Goal: Check status

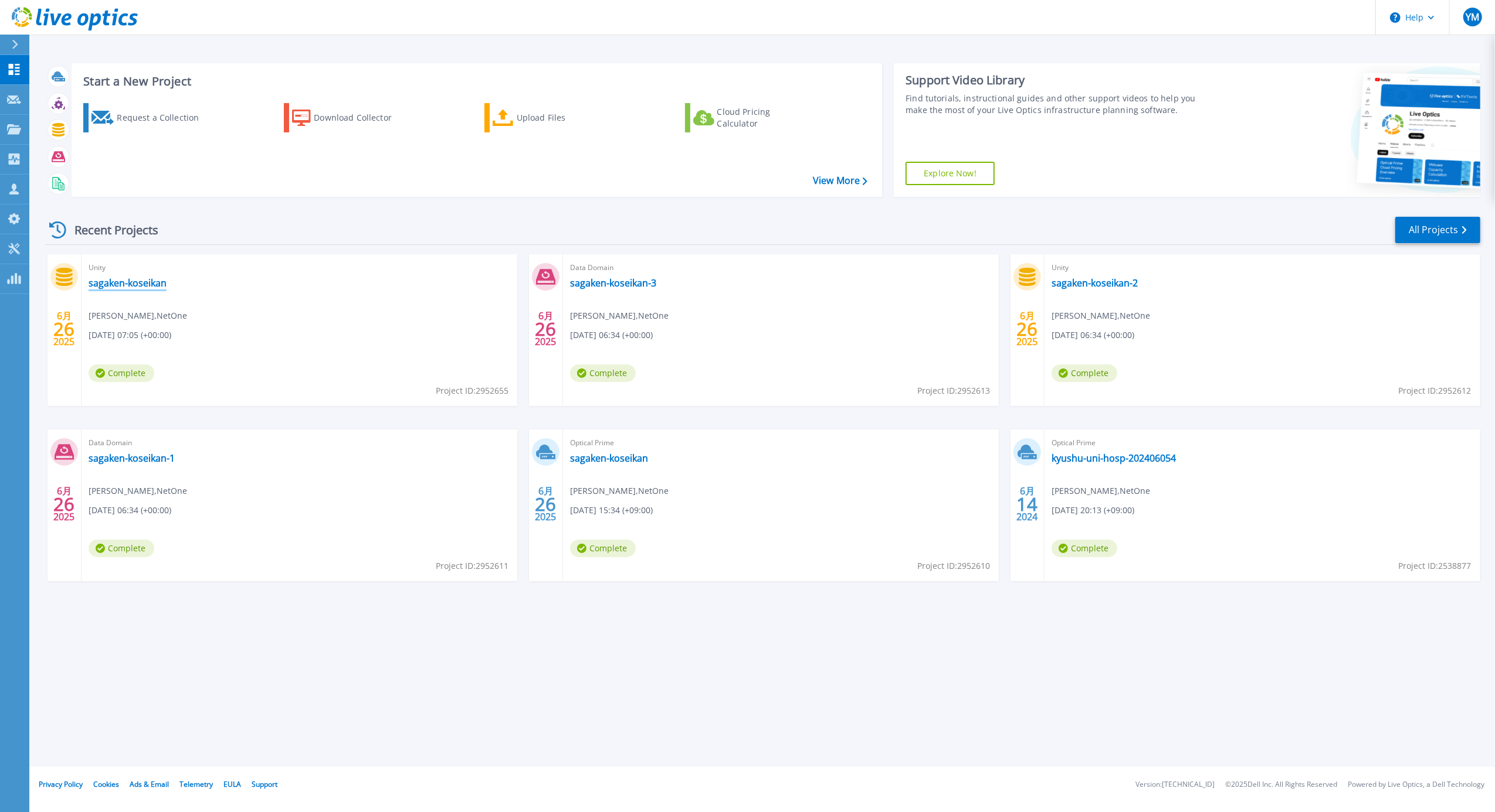
click at [153, 280] on link "sagaken-koseikan" at bounding box center [127, 283] width 78 height 11
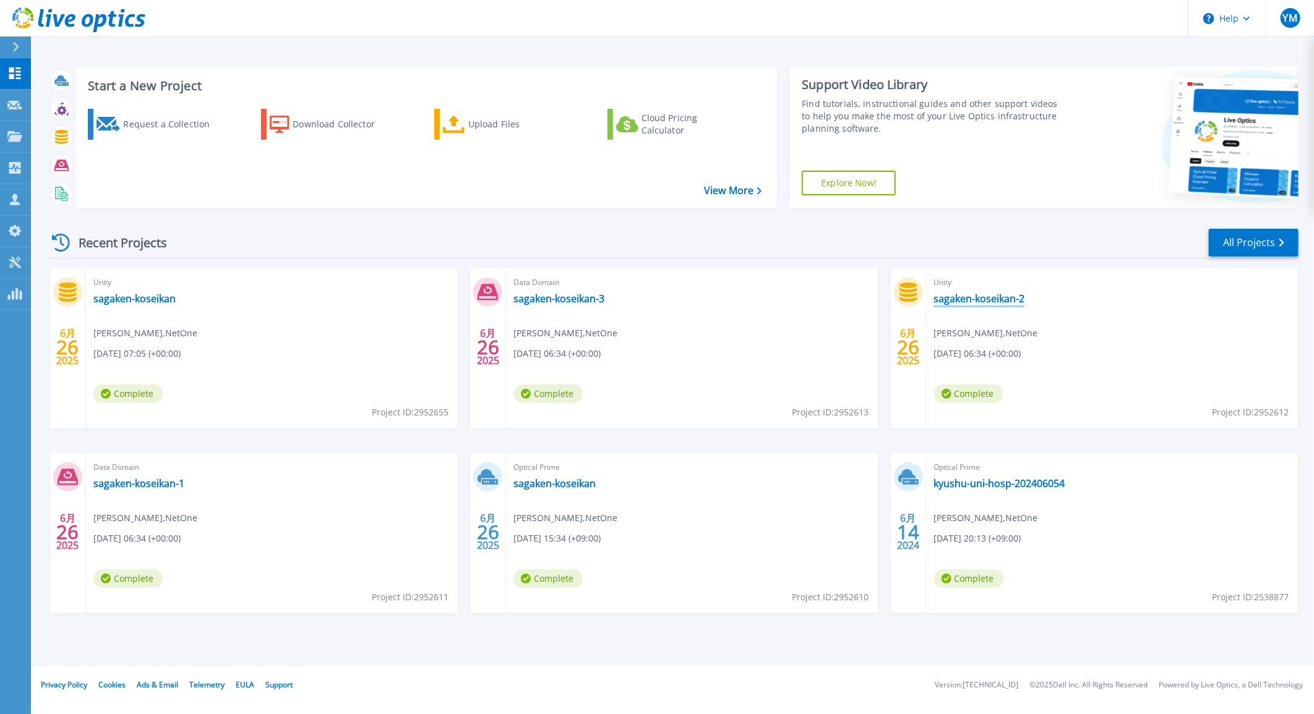
click at [982, 296] on link "sagaken-koseikan-2" at bounding box center [979, 299] width 91 height 12
